Goal: Transaction & Acquisition: Book appointment/travel/reservation

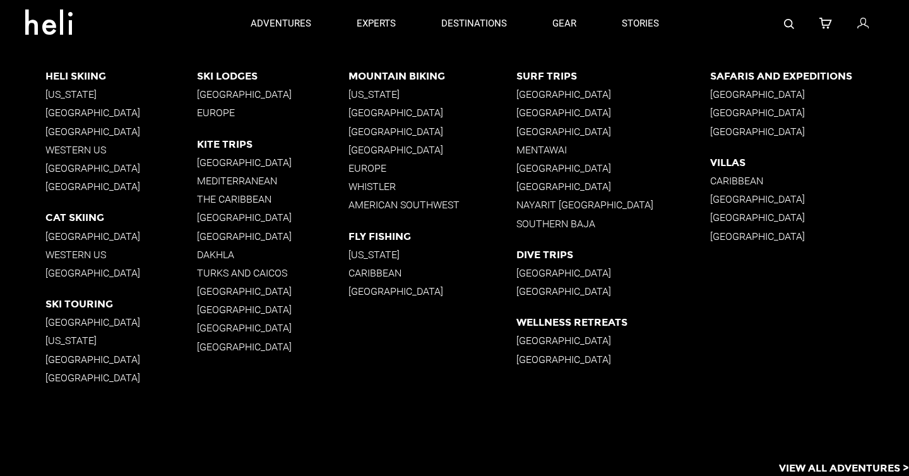
click at [557, 224] on p "Southern Baja" at bounding box center [613, 224] width 194 height 12
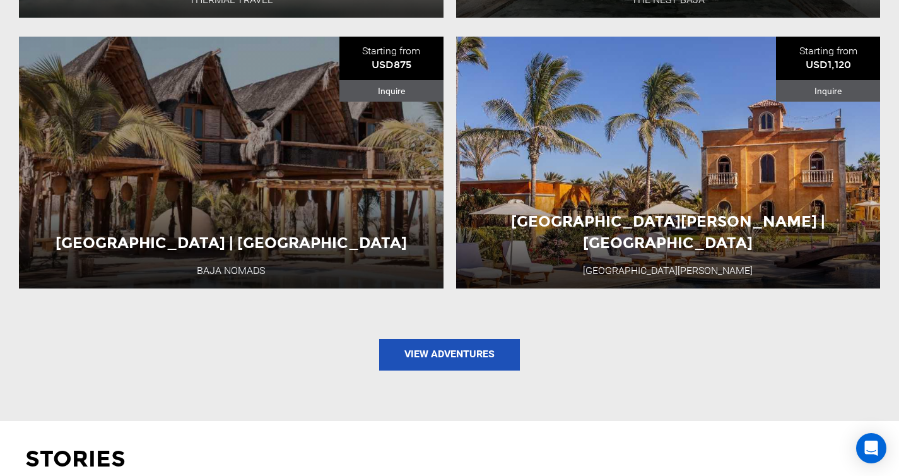
scroll to position [1930, 0]
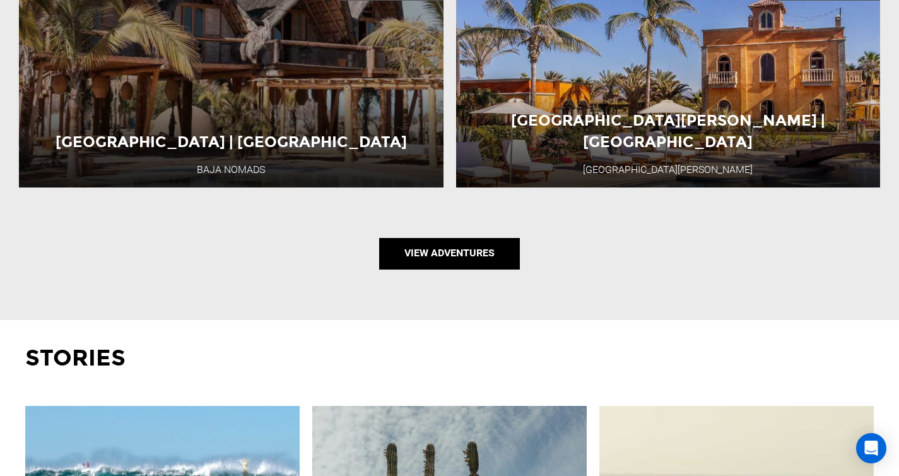
click at [466, 238] on link "View Adventures" at bounding box center [449, 254] width 141 height 32
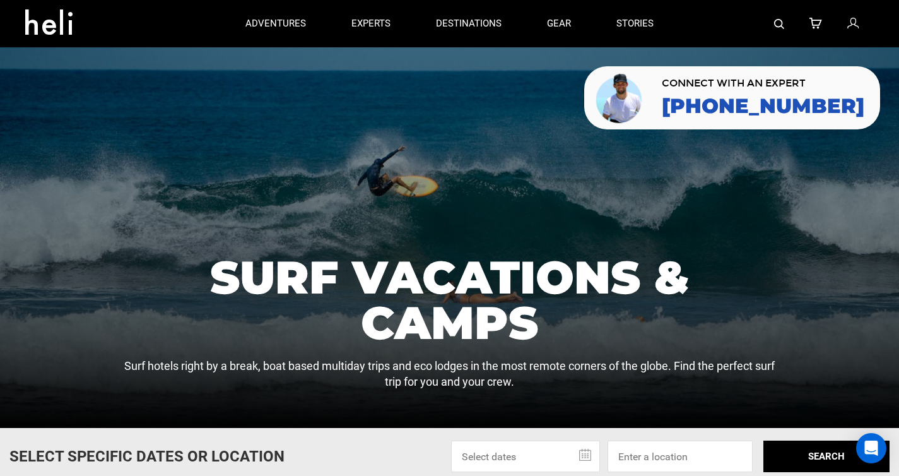
click at [383, 172] on div at bounding box center [449, 237] width 899 height 381
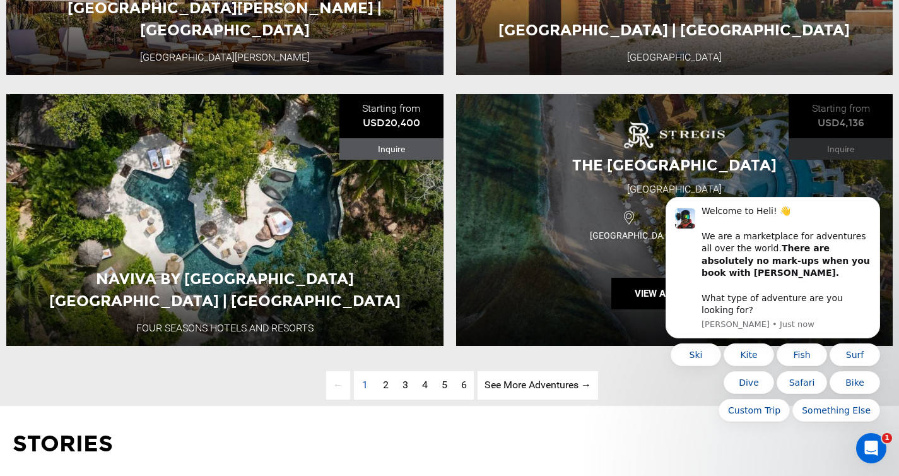
scroll to position [3154, 0]
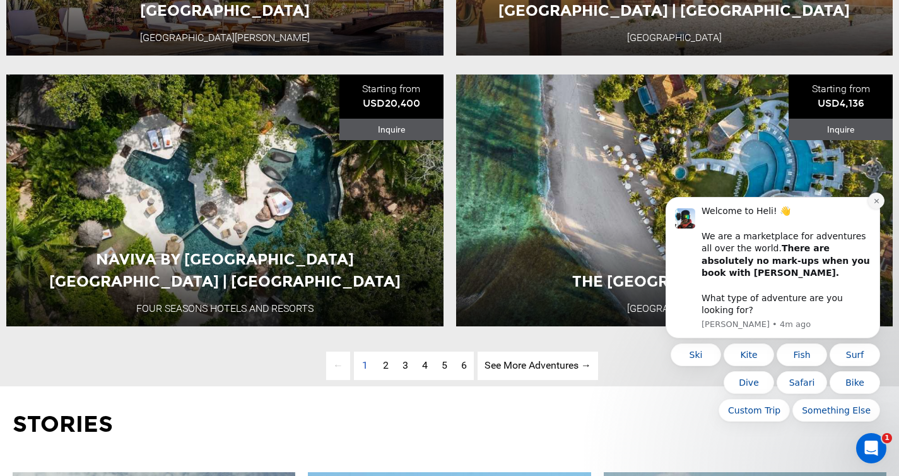
click at [875, 204] on icon "Dismiss notification" at bounding box center [876, 201] width 7 height 7
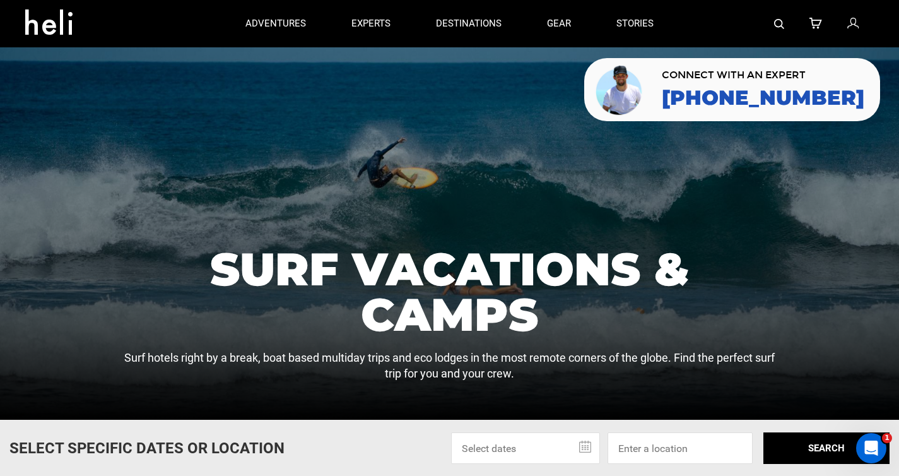
scroll to position [0, 0]
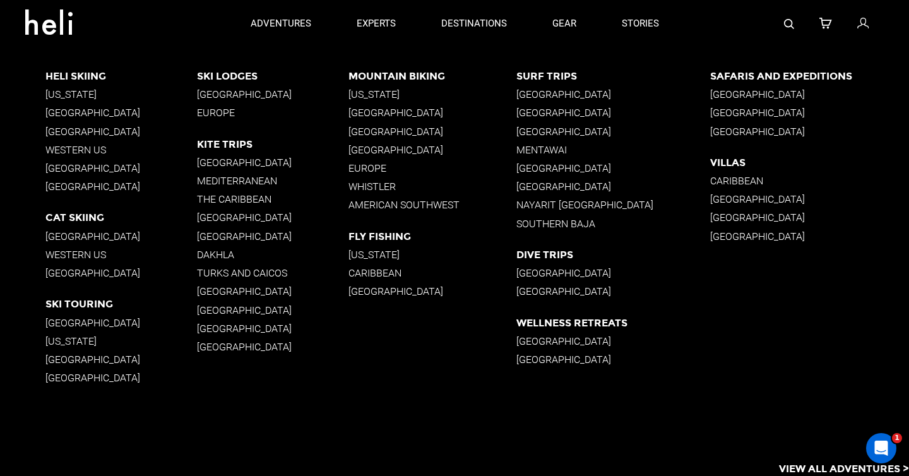
click at [560, 207] on p "Nayarit [GEOGRAPHIC_DATA]" at bounding box center [613, 205] width 194 height 12
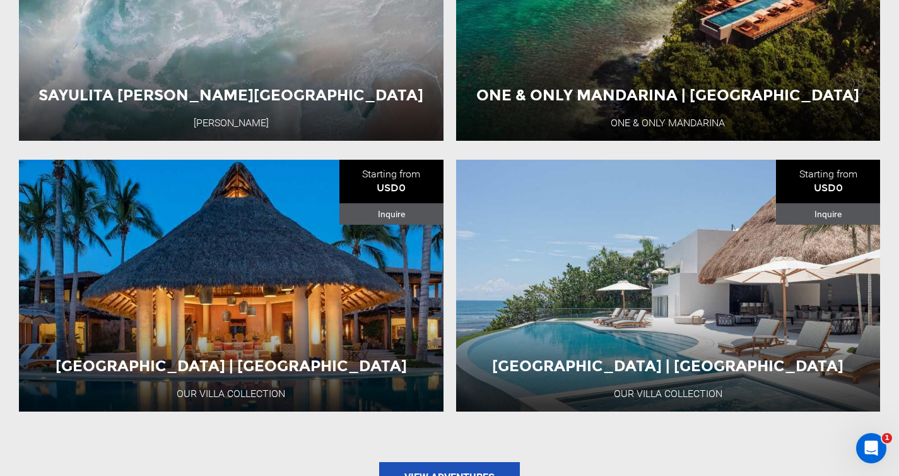
scroll to position [1758, 0]
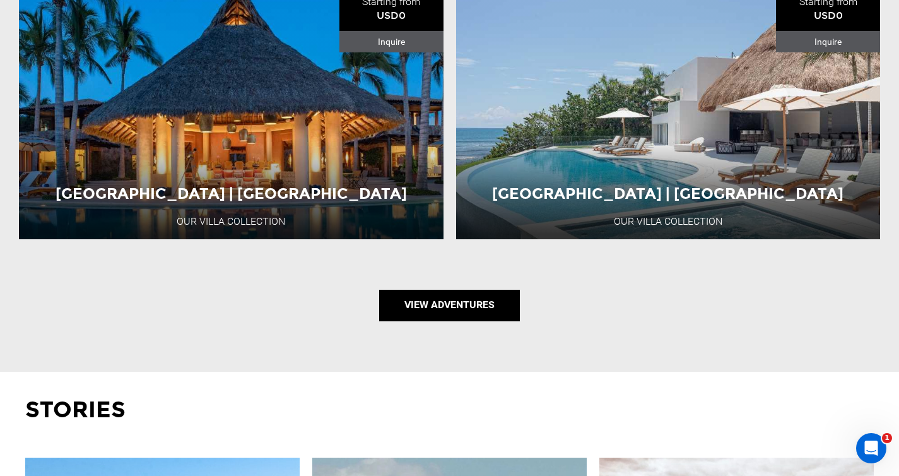
click at [440, 290] on link "View Adventures" at bounding box center [449, 306] width 141 height 32
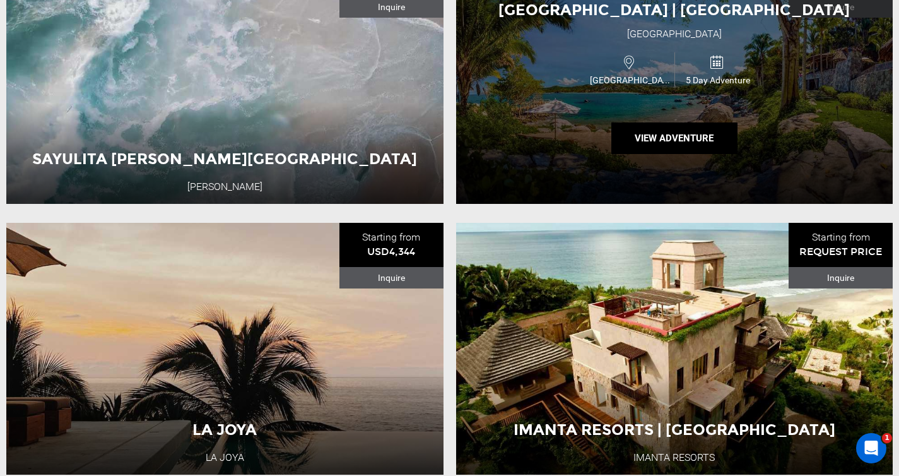
scroll to position [360, 0]
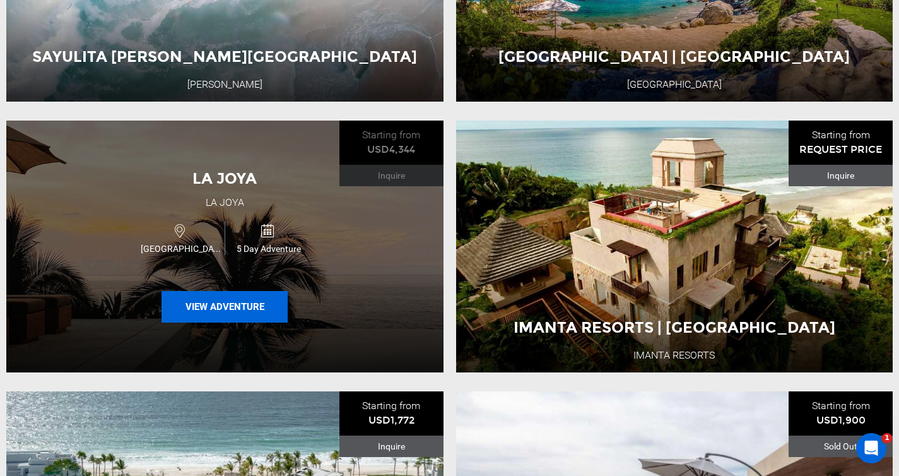
click at [219, 303] on button "View Adventure" at bounding box center [225, 307] width 126 height 32
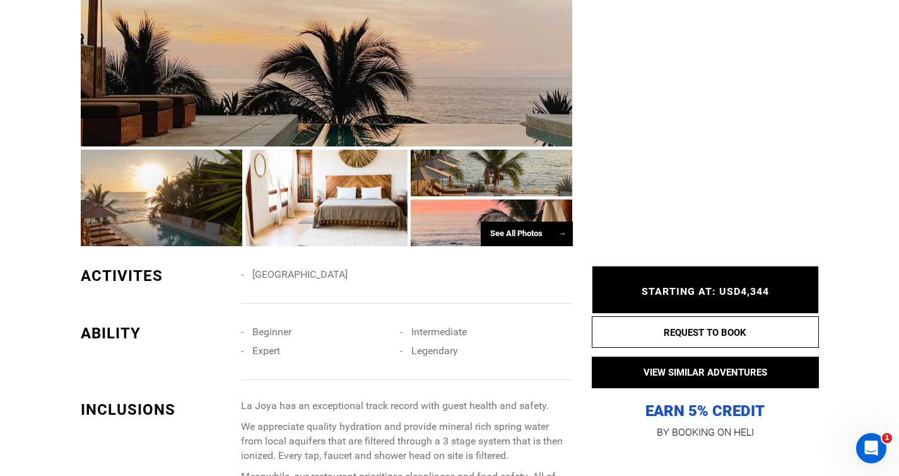
scroll to position [634, 0]
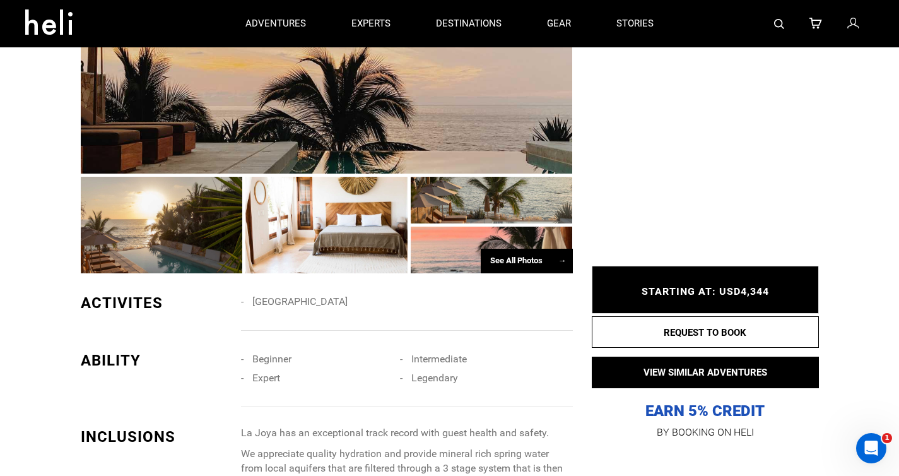
click at [445, 252] on div at bounding box center [492, 250] width 162 height 47
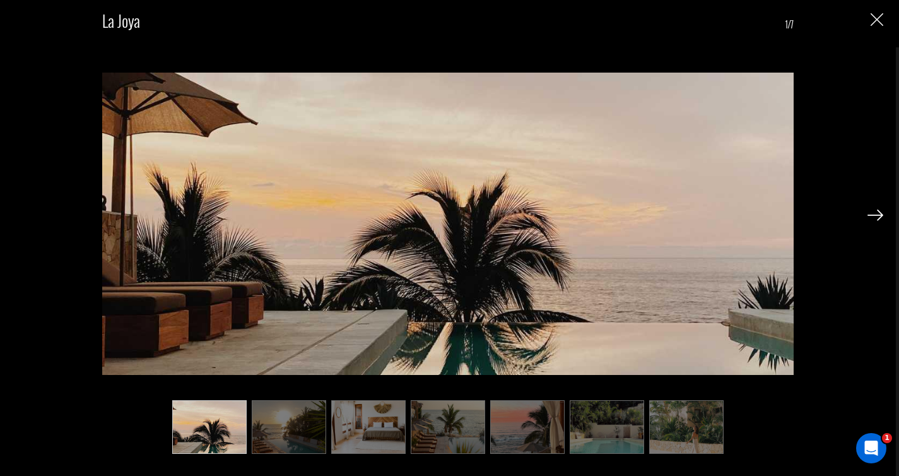
click at [369, 431] on img at bounding box center [368, 427] width 74 height 54
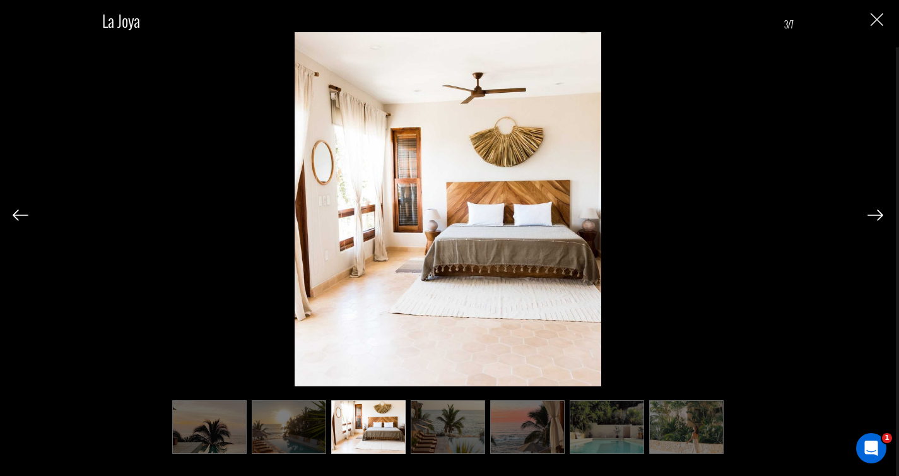
click at [442, 425] on img at bounding box center [448, 427] width 74 height 54
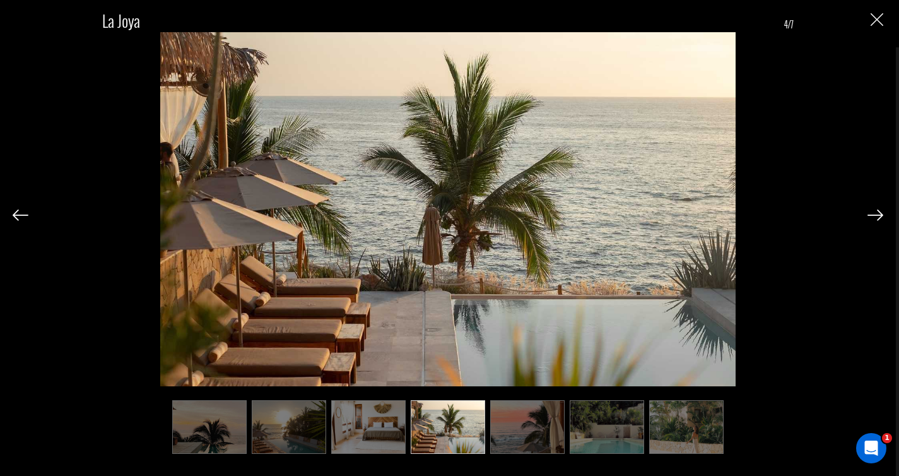
click at [528, 434] on img at bounding box center [527, 427] width 74 height 54
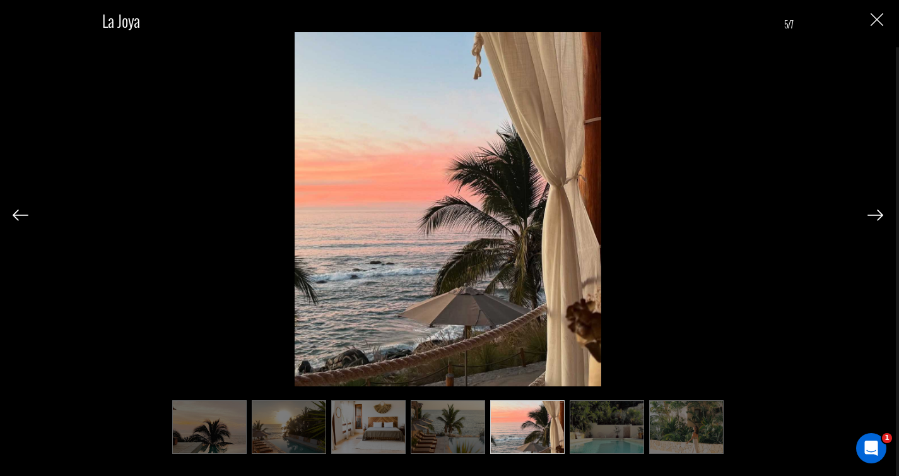
click at [596, 439] on img at bounding box center [607, 427] width 74 height 54
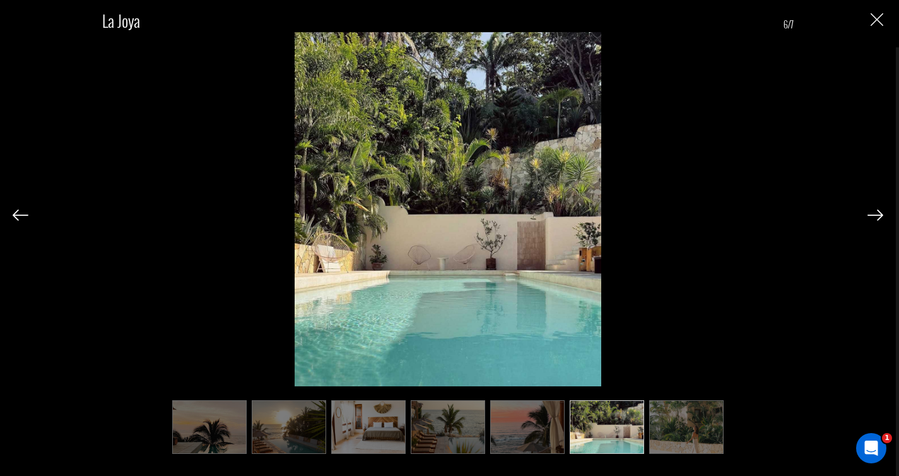
click at [685, 437] on img at bounding box center [686, 427] width 74 height 54
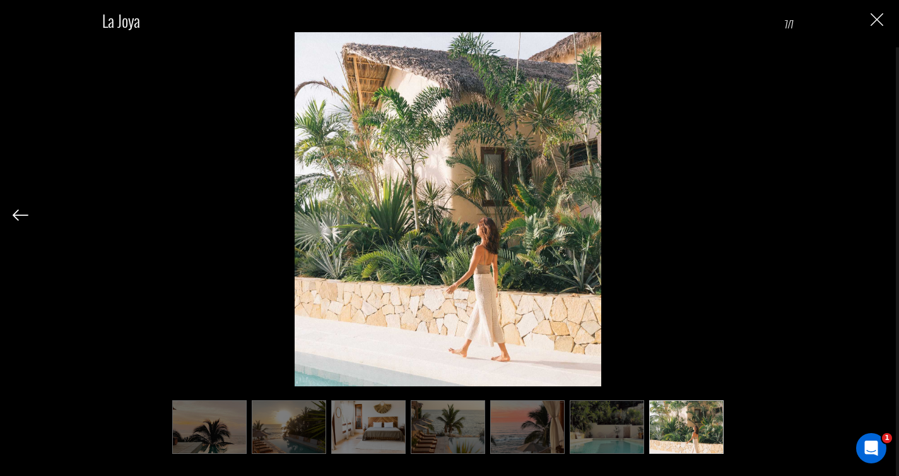
click at [499, 437] on img at bounding box center [527, 427] width 74 height 54
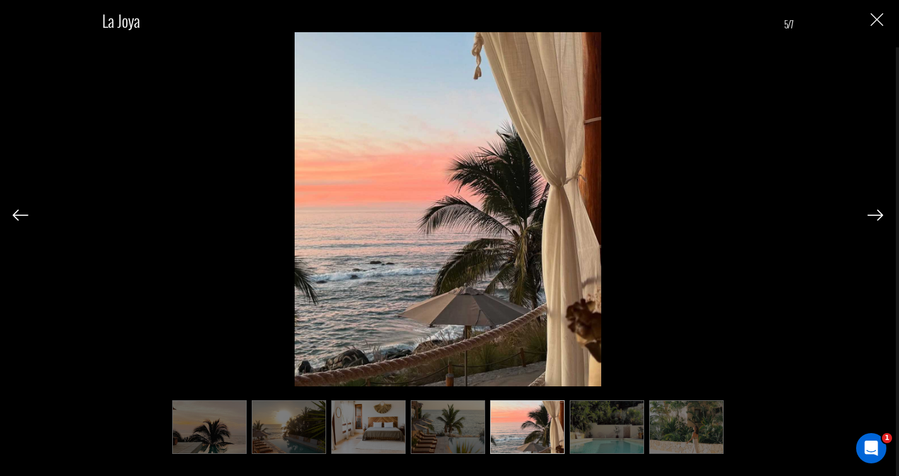
click at [447, 437] on img at bounding box center [448, 427] width 74 height 54
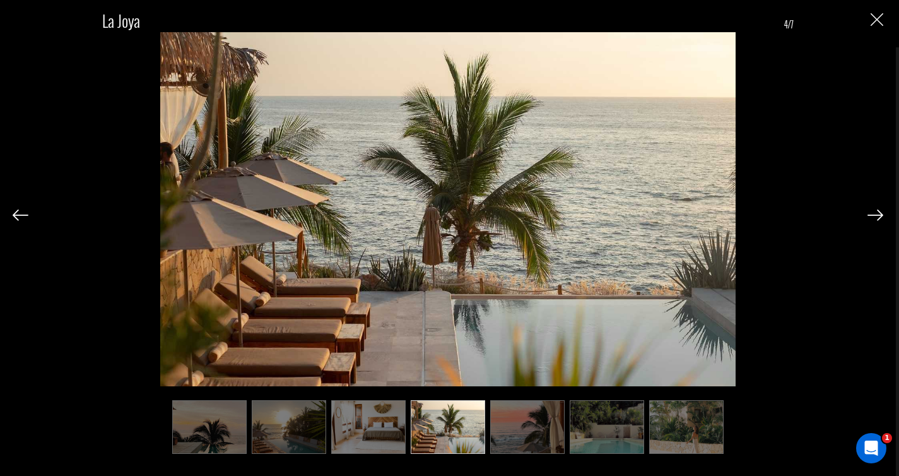
click at [516, 420] on img at bounding box center [527, 427] width 74 height 54
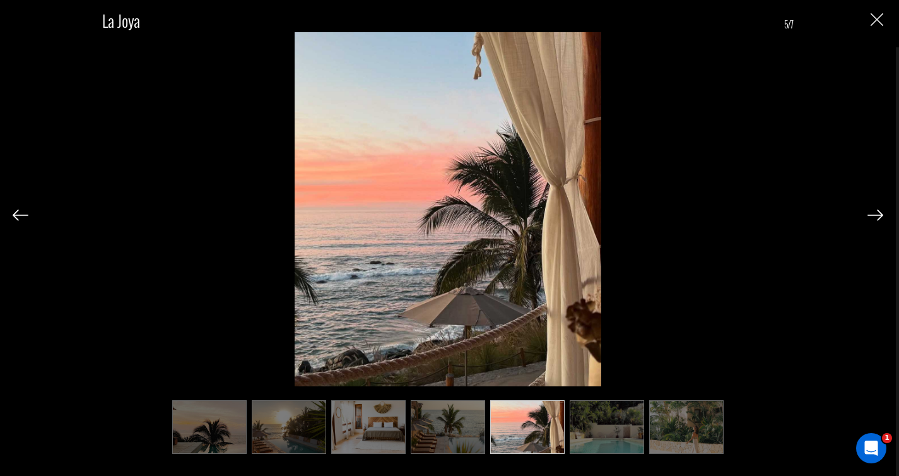
click at [208, 437] on img at bounding box center [209, 427] width 74 height 54
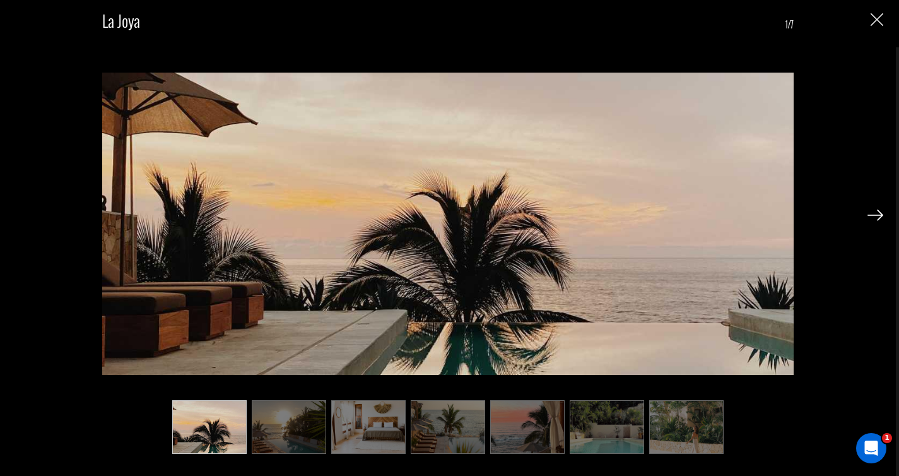
click at [299, 437] on img at bounding box center [289, 427] width 74 height 54
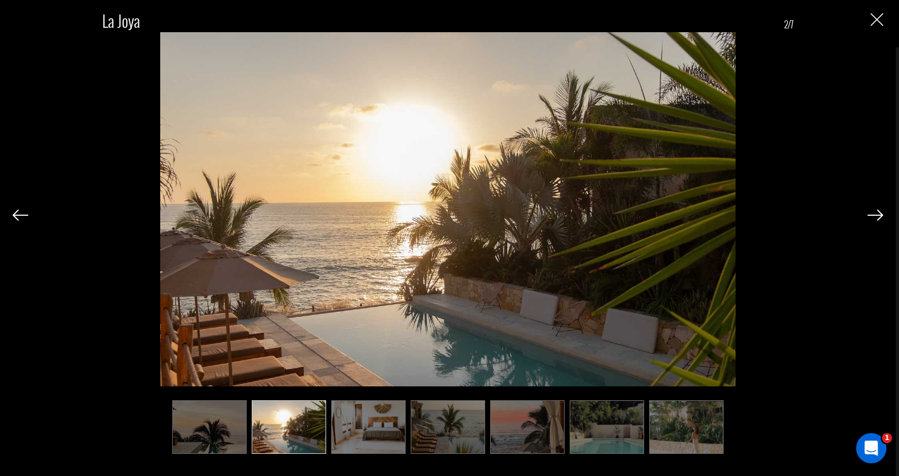
click at [875, 21] on img "Close" at bounding box center [877, 19] width 13 height 13
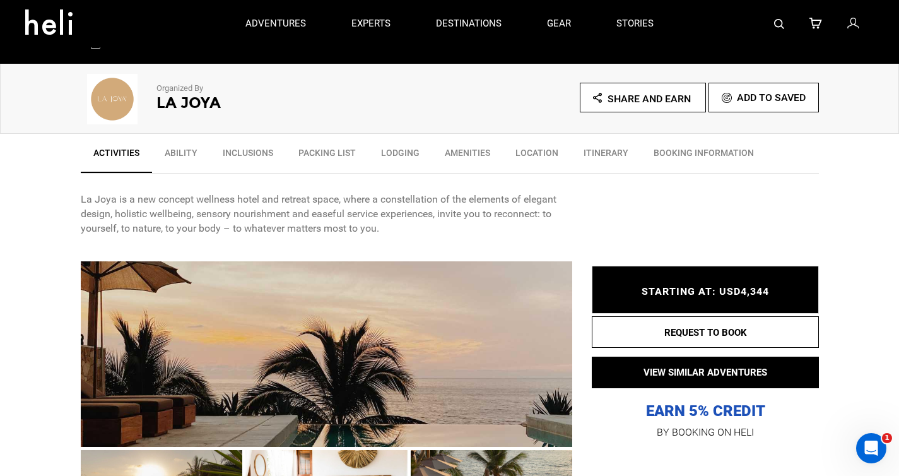
scroll to position [42, 0]
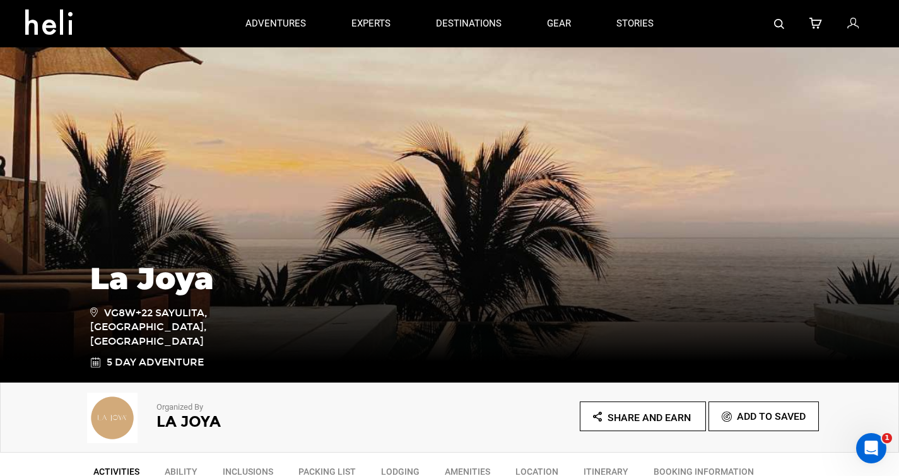
type input "Surf"
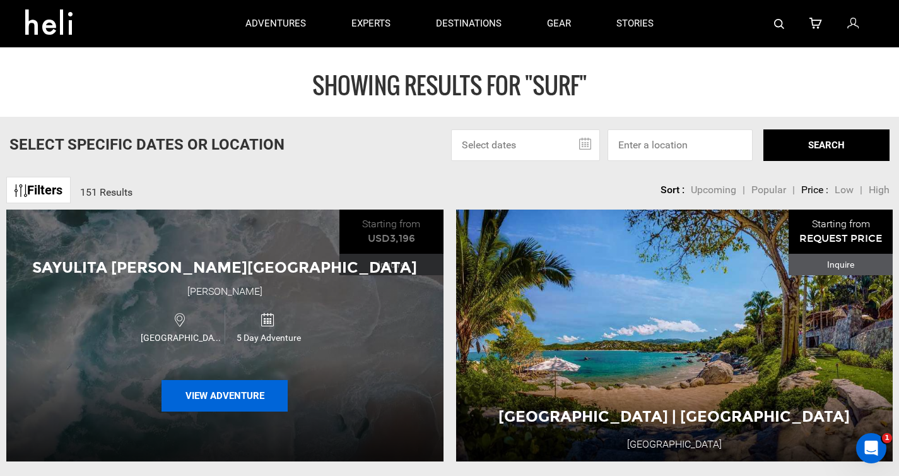
click at [210, 402] on button "View Adventure" at bounding box center [225, 396] width 126 height 32
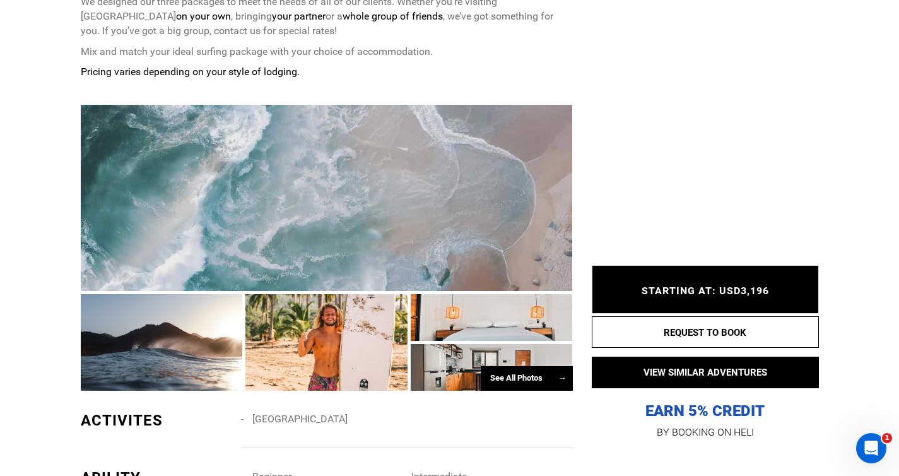
scroll to position [642, 0]
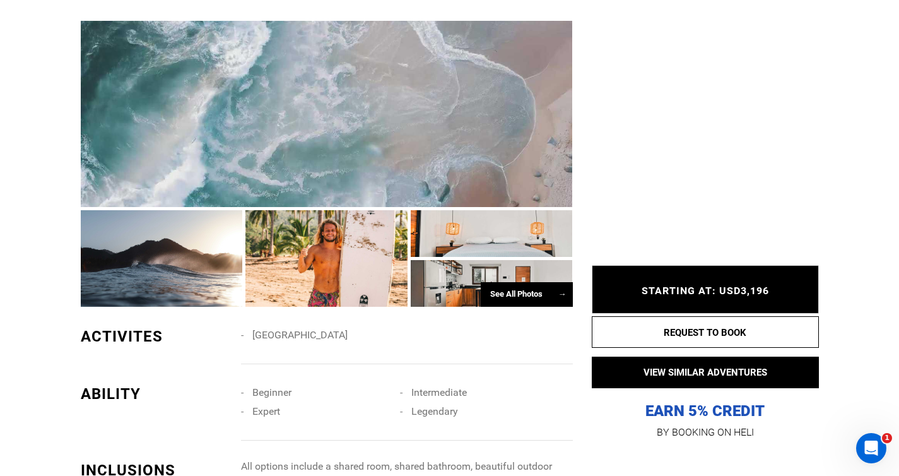
click at [313, 282] on div at bounding box center [326, 258] width 162 height 96
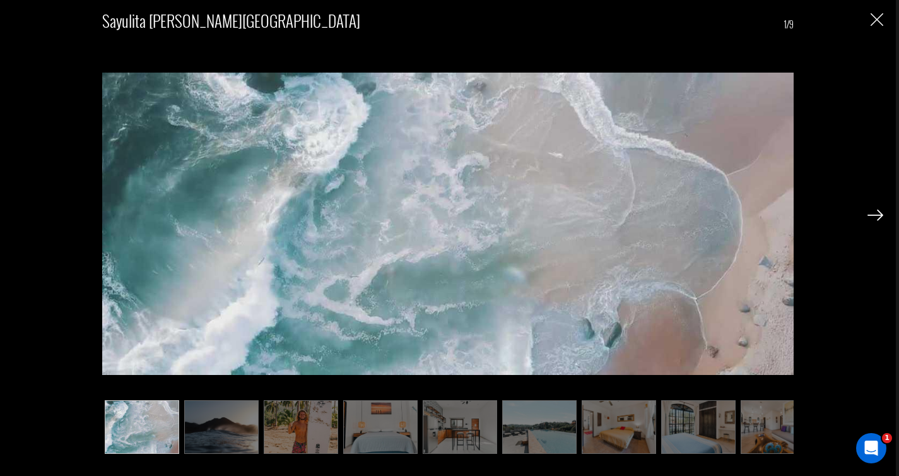
click at [287, 428] on img at bounding box center [301, 427] width 74 height 54
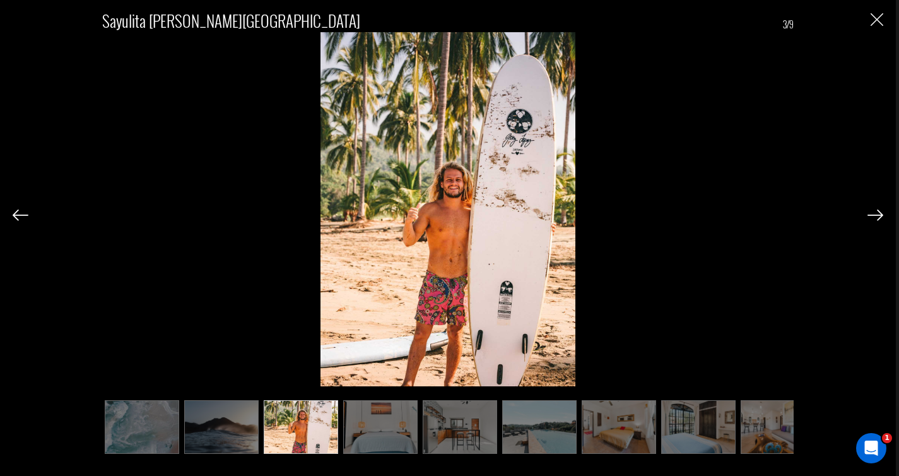
click at [214, 444] on img at bounding box center [221, 427] width 74 height 54
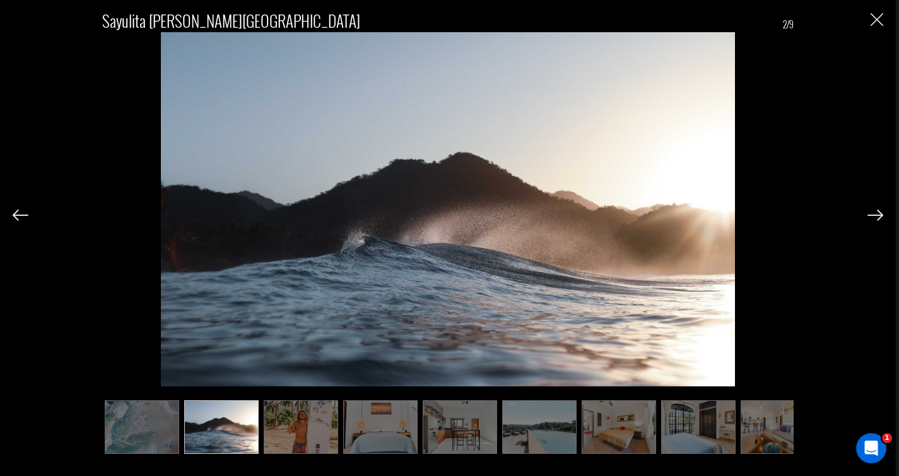
drag, startPoint x: 365, startPoint y: 448, endPoint x: 402, endPoint y: 446, distance: 36.7
click at [365, 448] on img at bounding box center [380, 427] width 74 height 54
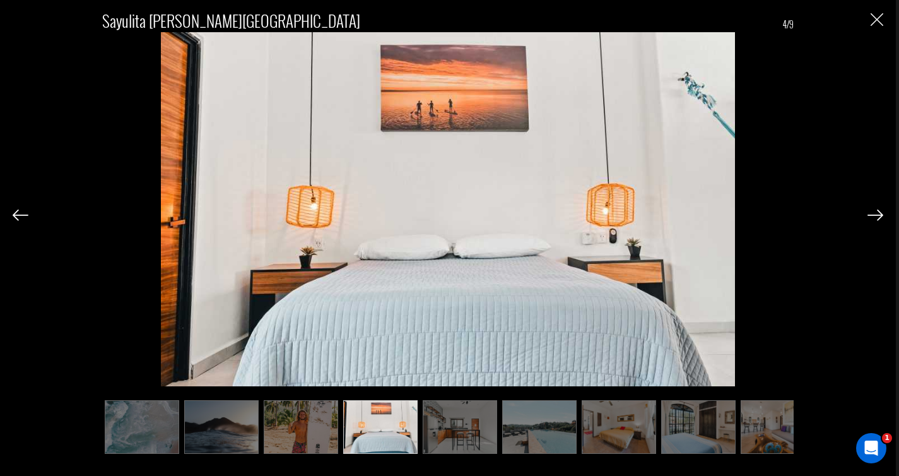
click at [456, 446] on img at bounding box center [460, 427] width 74 height 54
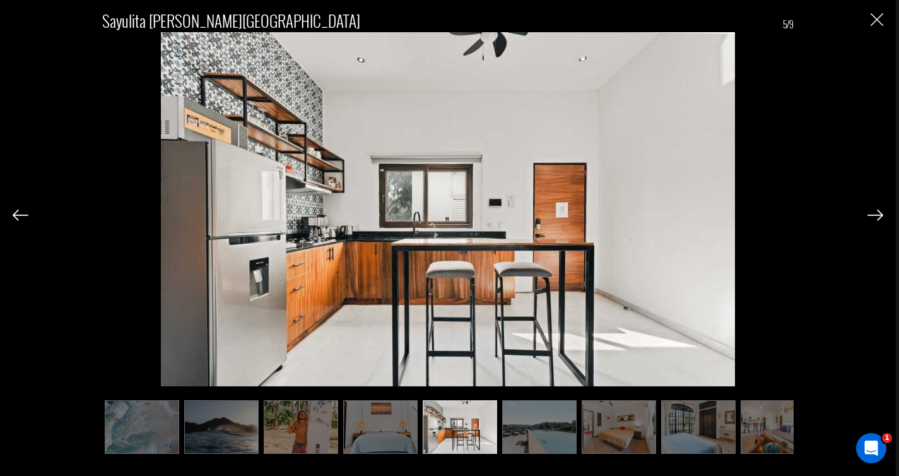
click at [538, 441] on img at bounding box center [539, 427] width 74 height 54
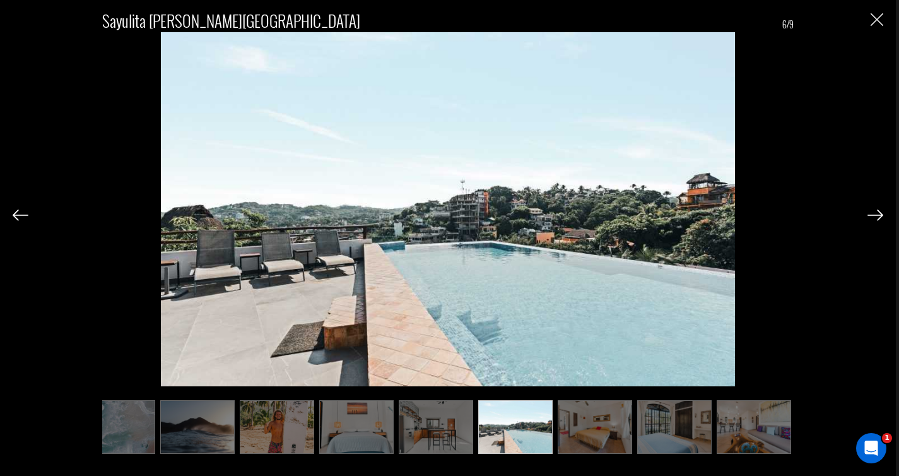
scroll to position [0, 24]
click at [608, 436] on img at bounding box center [595, 427] width 74 height 54
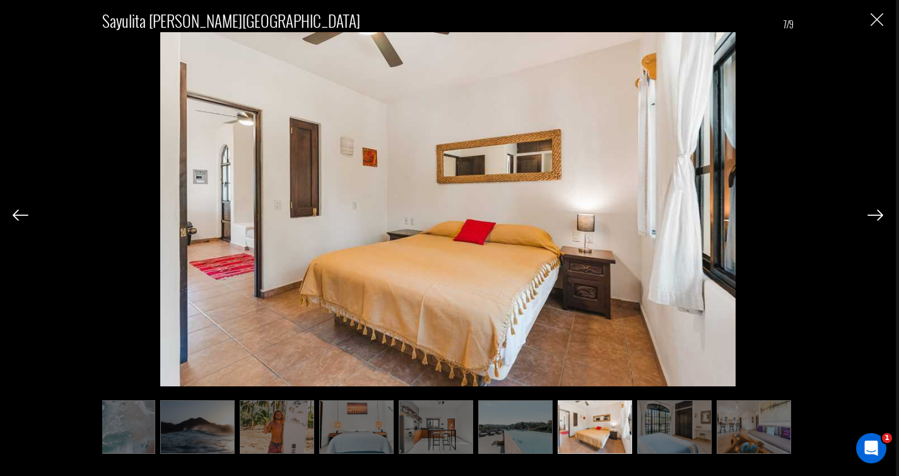
click at [680, 431] on img at bounding box center [674, 427] width 74 height 54
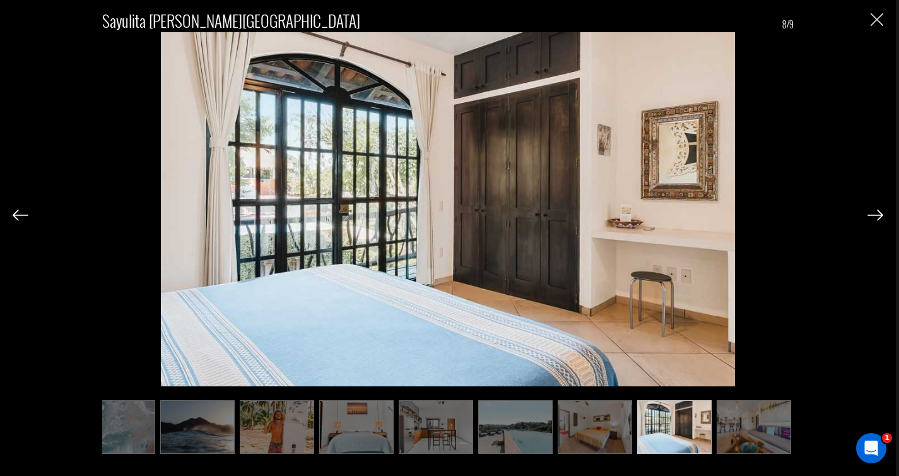
click at [745, 432] on img at bounding box center [754, 427] width 74 height 54
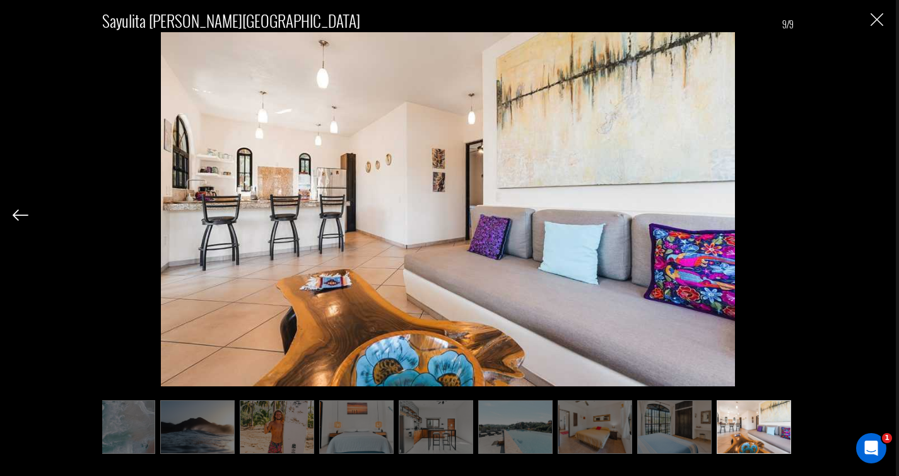
click at [220, 434] on img at bounding box center [197, 427] width 74 height 54
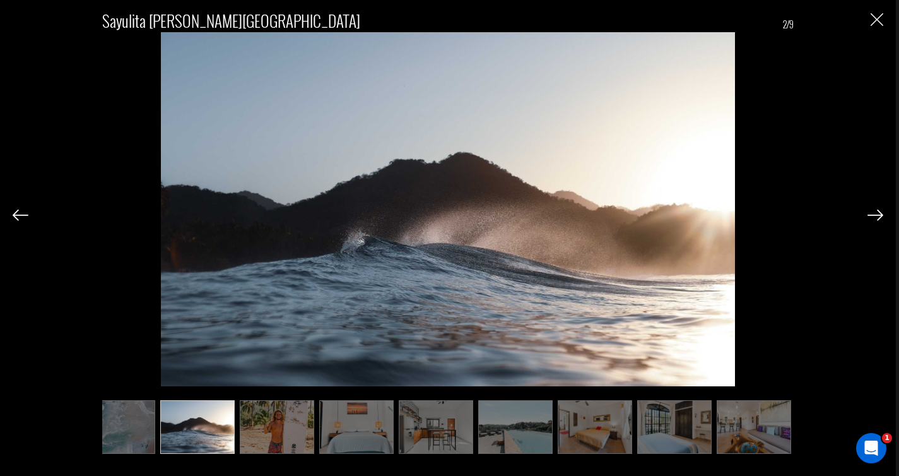
scroll to position [0, 0]
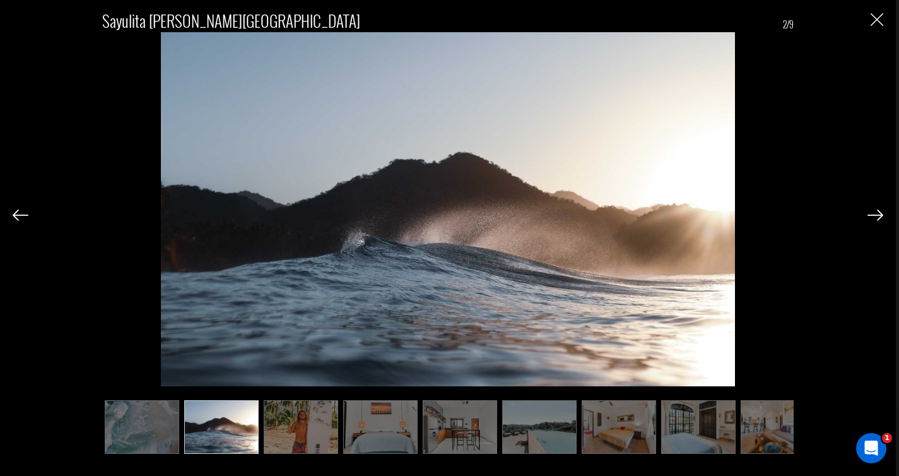
click at [880, 24] on img "Close" at bounding box center [877, 19] width 13 height 13
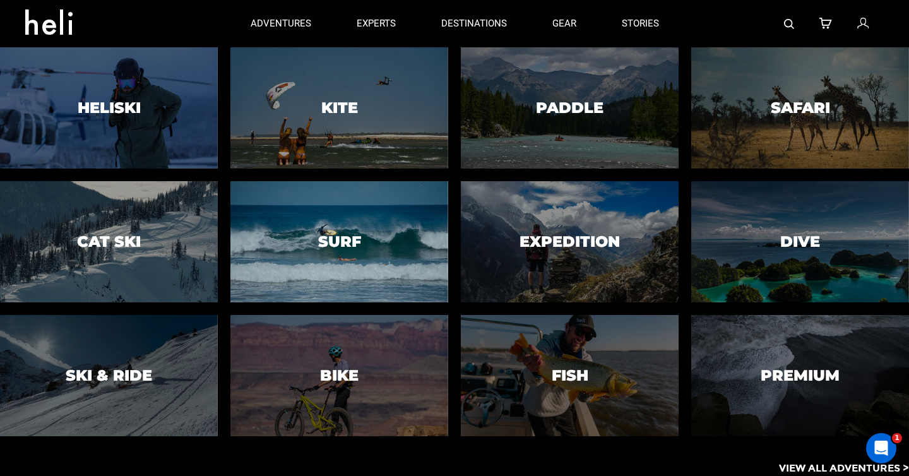
click at [304, 249] on div at bounding box center [339, 242] width 222 height 124
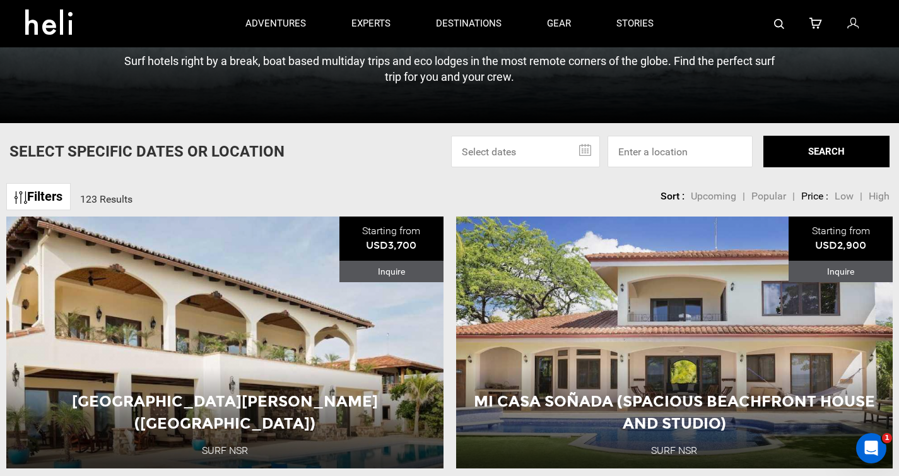
scroll to position [288, 0]
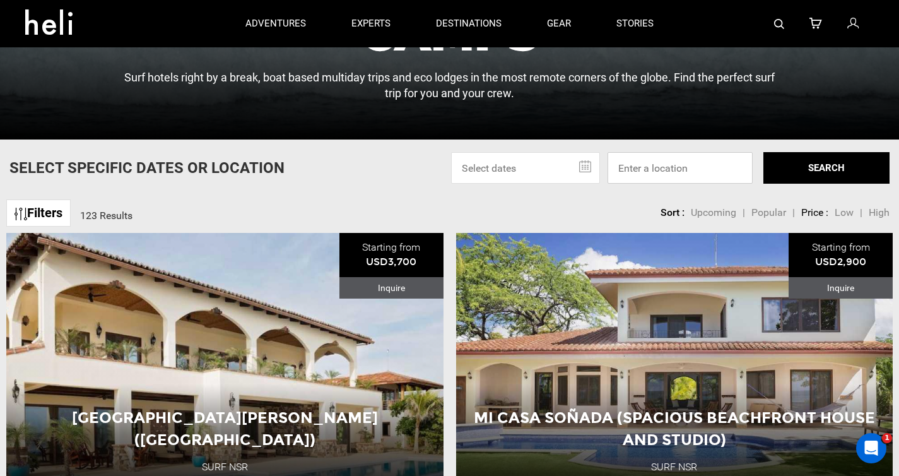
click at [670, 169] on input at bounding box center [680, 168] width 145 height 32
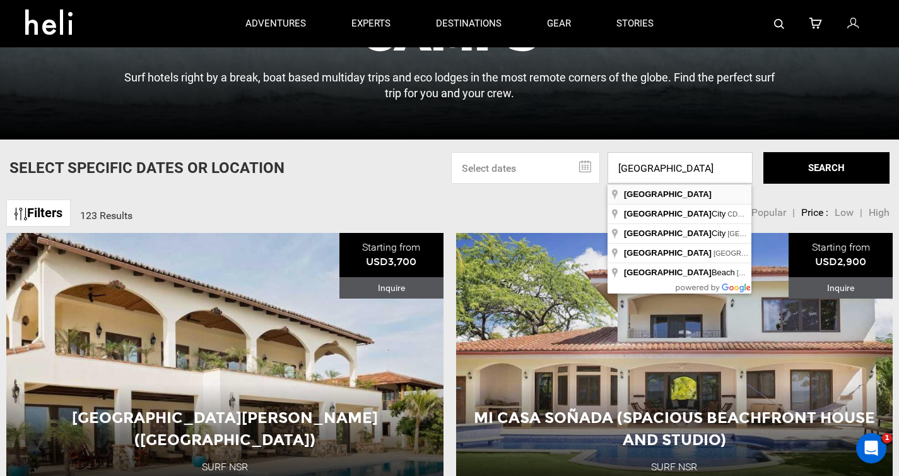
type input "[GEOGRAPHIC_DATA]"
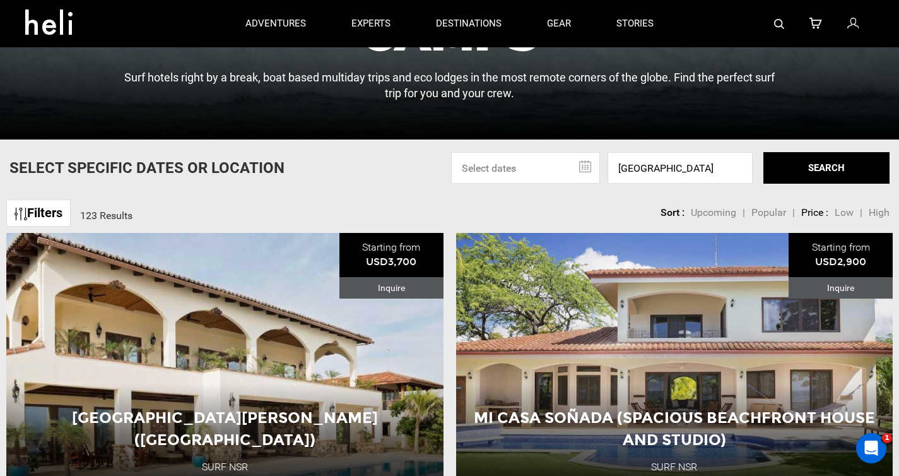
click at [798, 182] on button "SEARCH" at bounding box center [827, 168] width 126 height 32
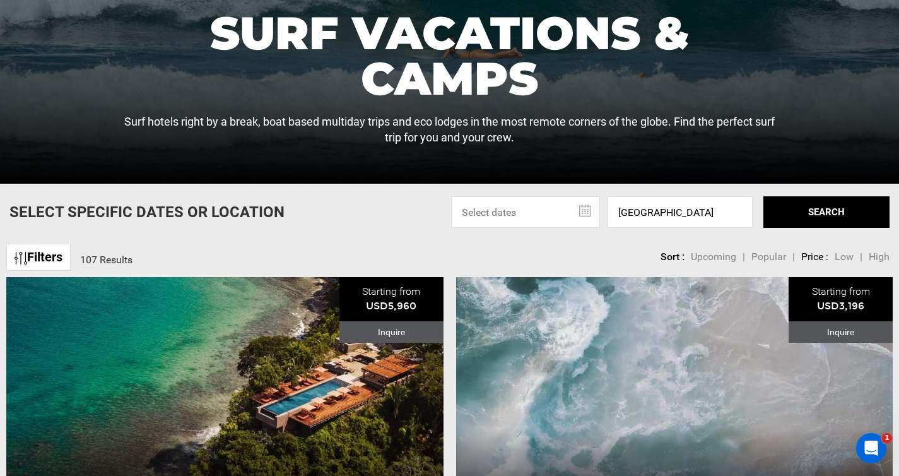
click at [369, 237] on div "Filters 107 Results sortby Sort Upcoming Popular Price: Low to High Price : Hig…" at bounding box center [449, 250] width 899 height 27
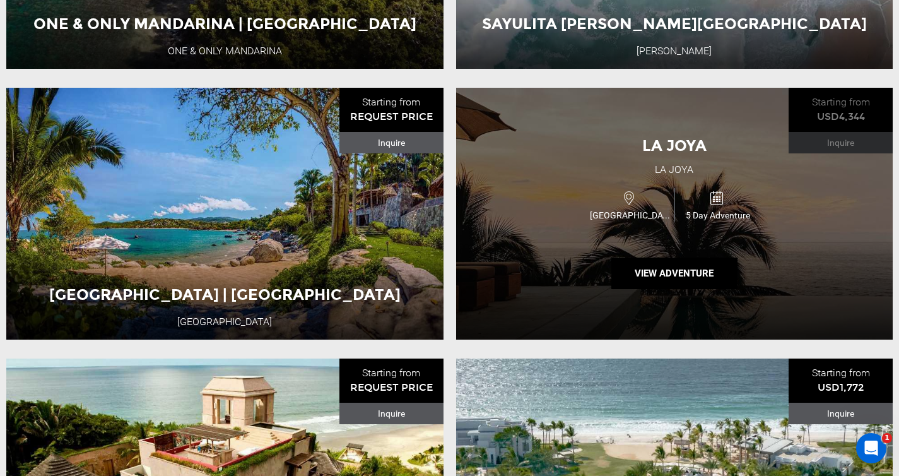
scroll to position [959, 0]
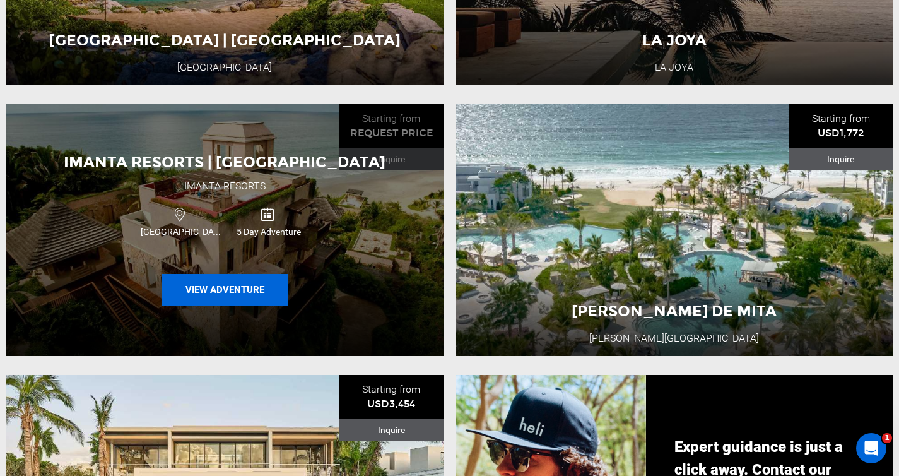
click at [241, 302] on button "View Adventure" at bounding box center [225, 290] width 126 height 32
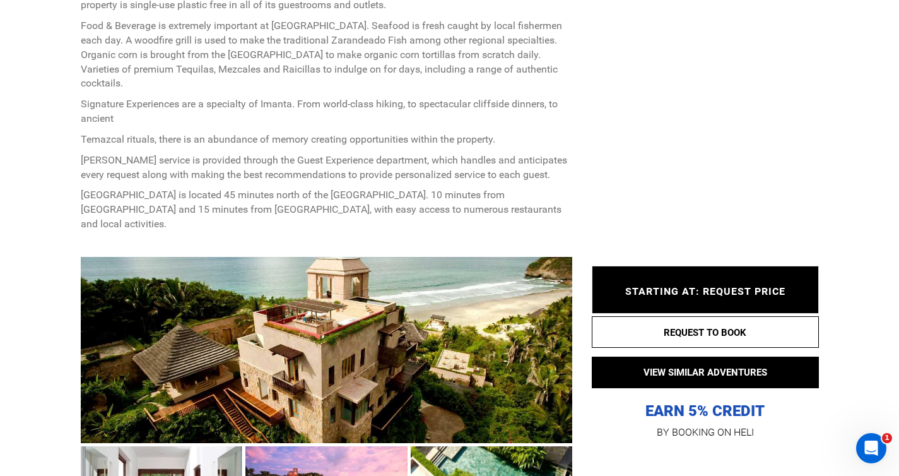
scroll to position [881, 0]
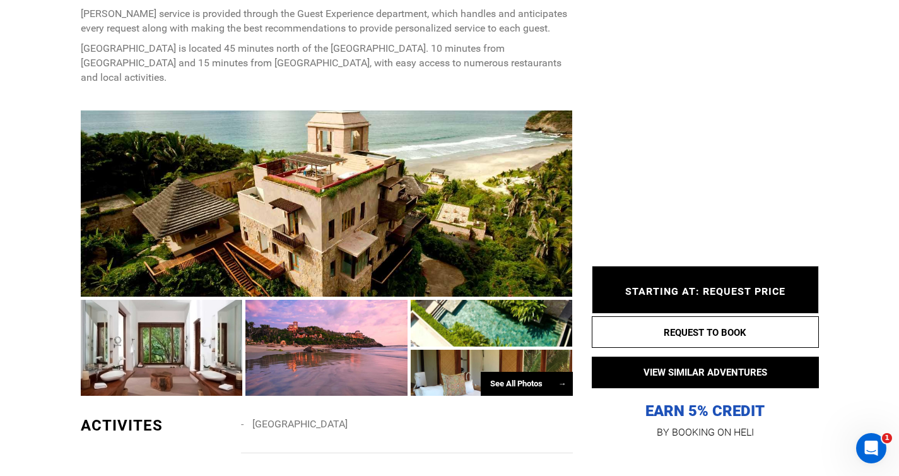
click at [354, 177] on div at bounding box center [327, 203] width 492 height 186
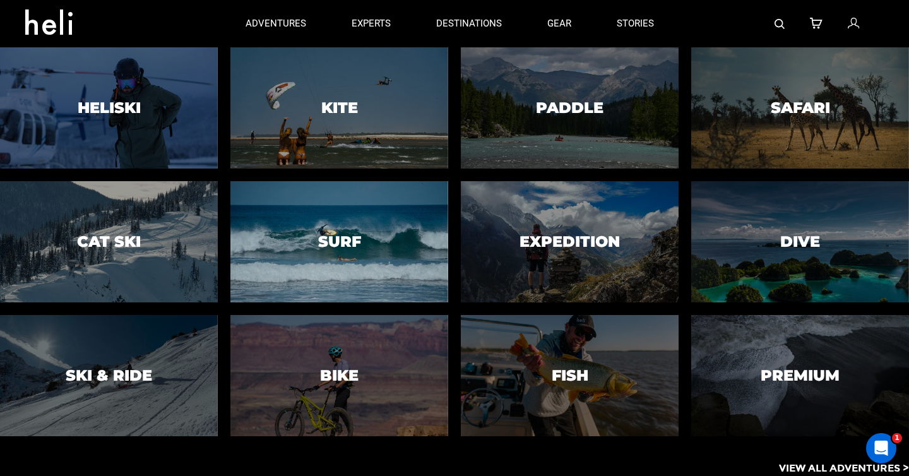
click at [316, 248] on div at bounding box center [339, 242] width 222 height 124
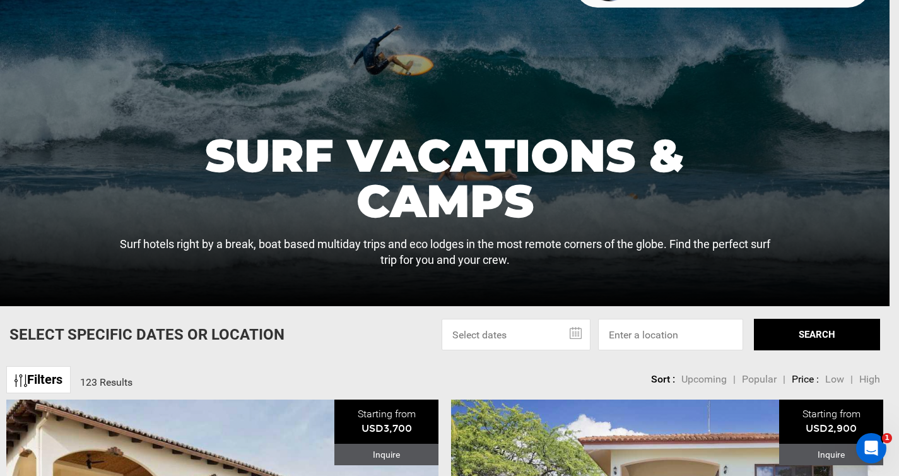
scroll to position [185, 0]
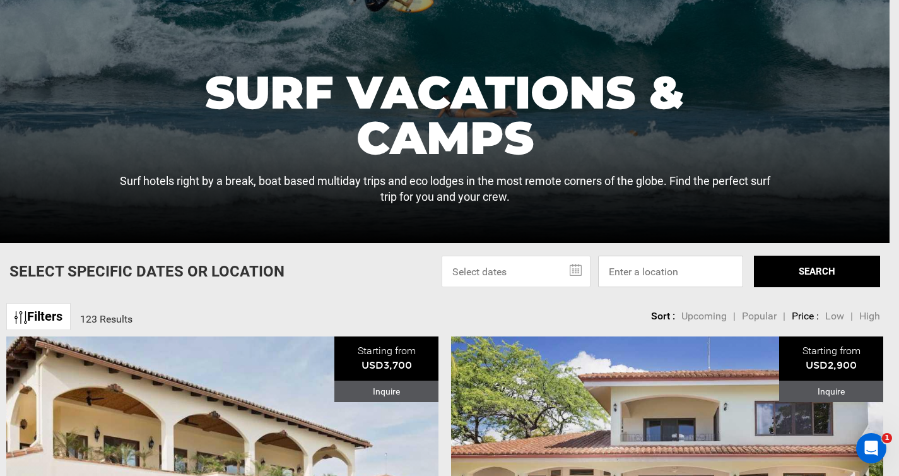
click at [637, 270] on input at bounding box center [670, 272] width 145 height 32
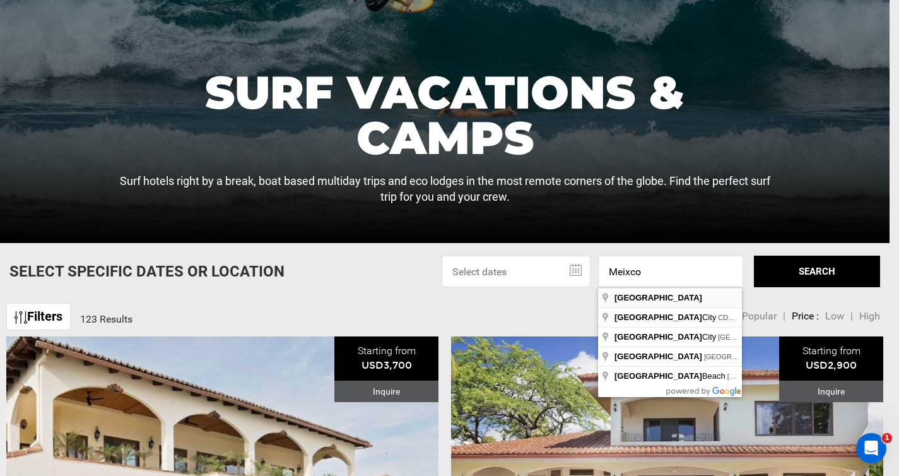
type input "[GEOGRAPHIC_DATA]"
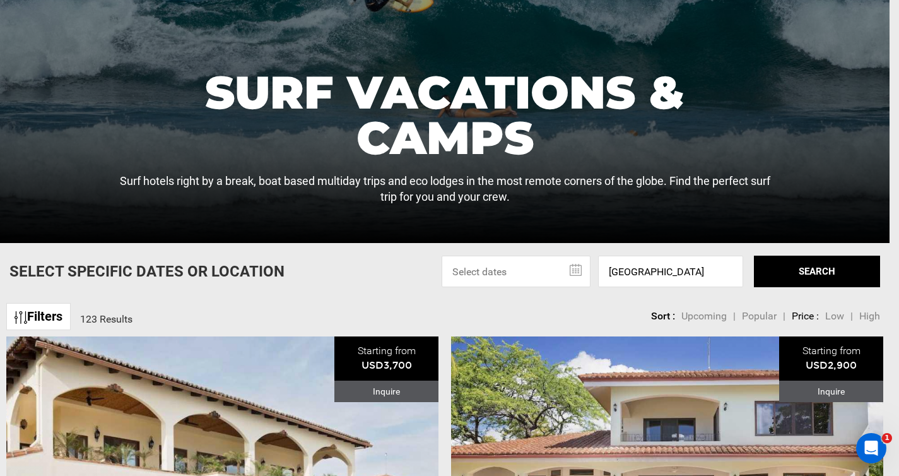
click at [812, 280] on button "SEARCH" at bounding box center [817, 272] width 126 height 32
